Goal: Information Seeking & Learning: Understand process/instructions

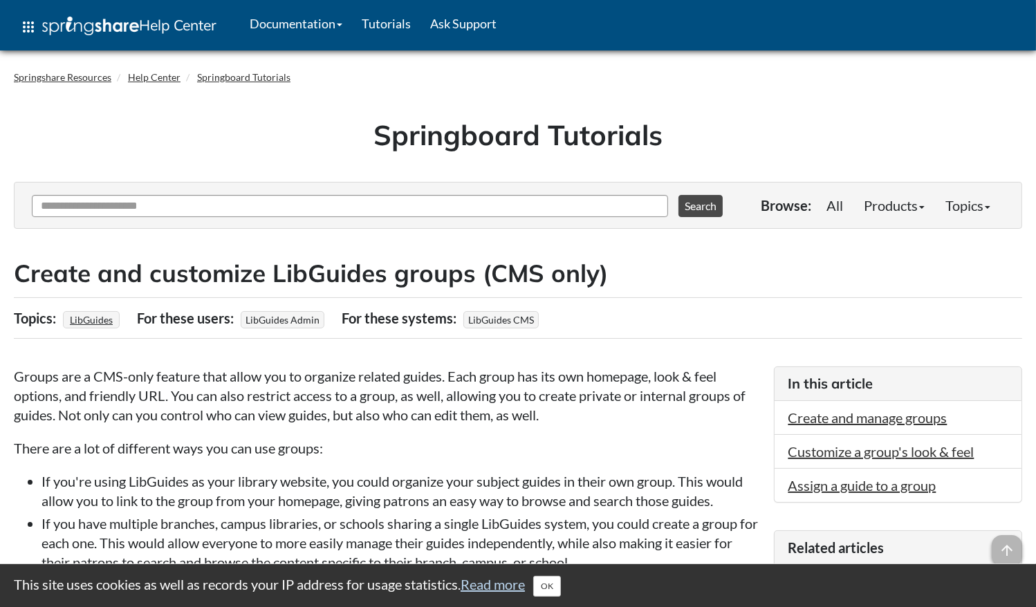
click at [492, 456] on p "There are a lot of different ways you can use groups:" at bounding box center [387, 448] width 746 height 19
click at [582, 453] on p "There are a lot of different ways you can use groups:" at bounding box center [387, 448] width 746 height 19
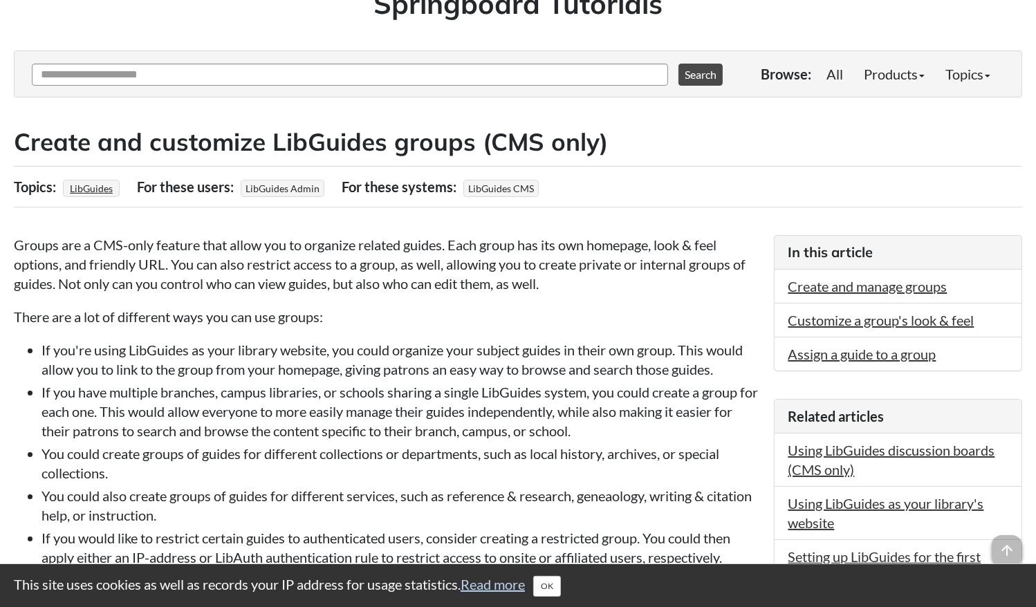
scroll to position [207, 0]
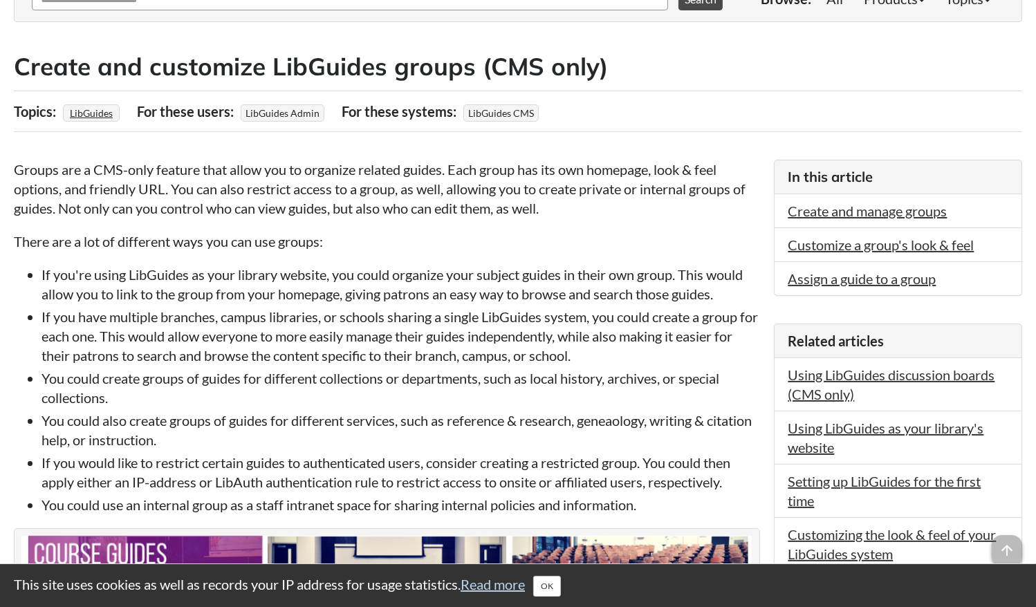
click at [524, 358] on li "If you have multiple branches, campus libraries, or schools sharing a single Li…" at bounding box center [401, 336] width 719 height 58
click at [519, 329] on li "If you have multiple branches, campus libraries, or schools sharing a single Li…" at bounding box center [401, 336] width 719 height 58
click at [412, 329] on li "If you have multiple branches, campus libraries, or schools sharing a single Li…" at bounding box center [401, 336] width 719 height 58
click at [658, 203] on p "Groups are a CMS-only feature that allow you to organize related guides. Each g…" at bounding box center [387, 189] width 746 height 58
click at [670, 198] on p "Groups are a CMS-only feature that allow you to organize related guides. Each g…" at bounding box center [387, 189] width 746 height 58
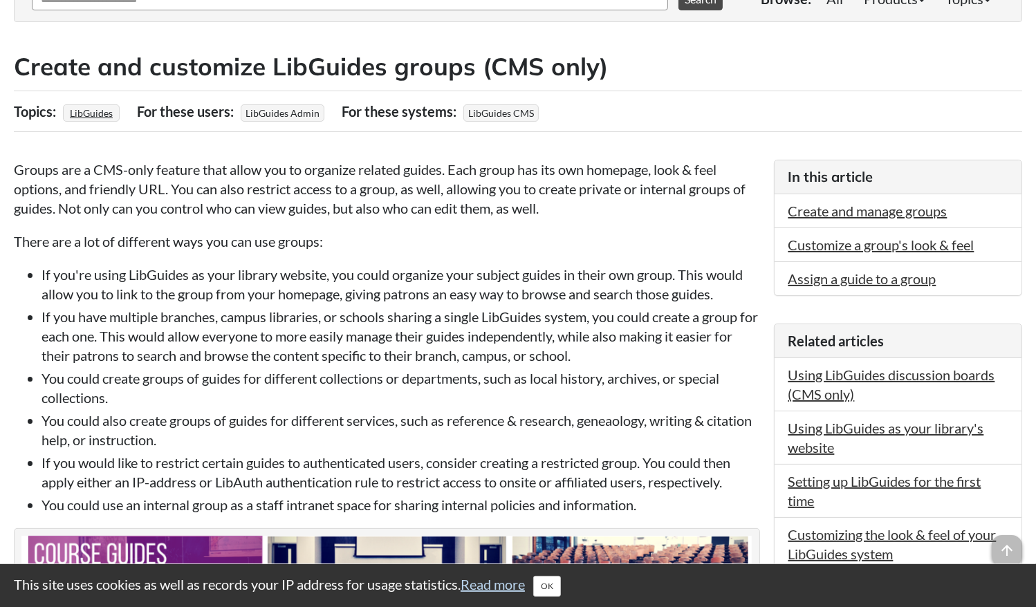
click at [670, 198] on p "Groups are a CMS-only feature that allow you to organize related guides. Each g…" at bounding box center [387, 189] width 746 height 58
click at [643, 197] on p "Groups are a CMS-only feature that allow you to organize related guides. Each g…" at bounding box center [387, 189] width 746 height 58
